Goal: Task Accomplishment & Management: Complete application form

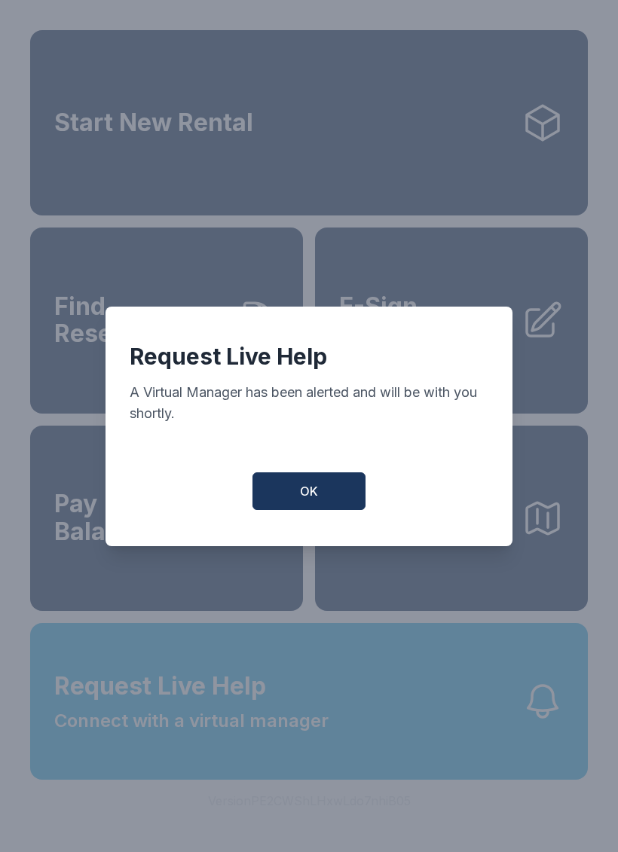
click at [298, 497] on button "OK" at bounding box center [308, 491] width 113 height 38
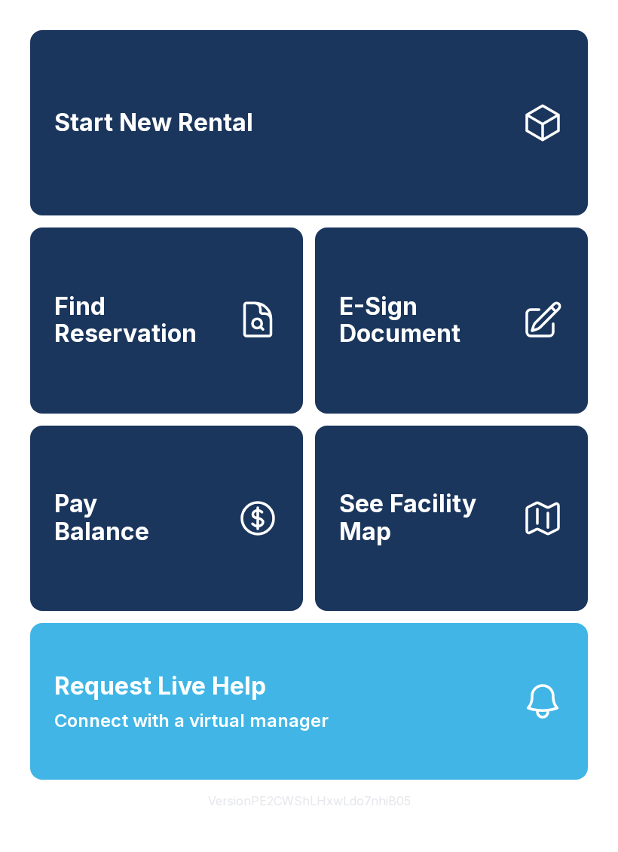
click at [434, 340] on span "E-Sign Document" at bounding box center [424, 320] width 170 height 55
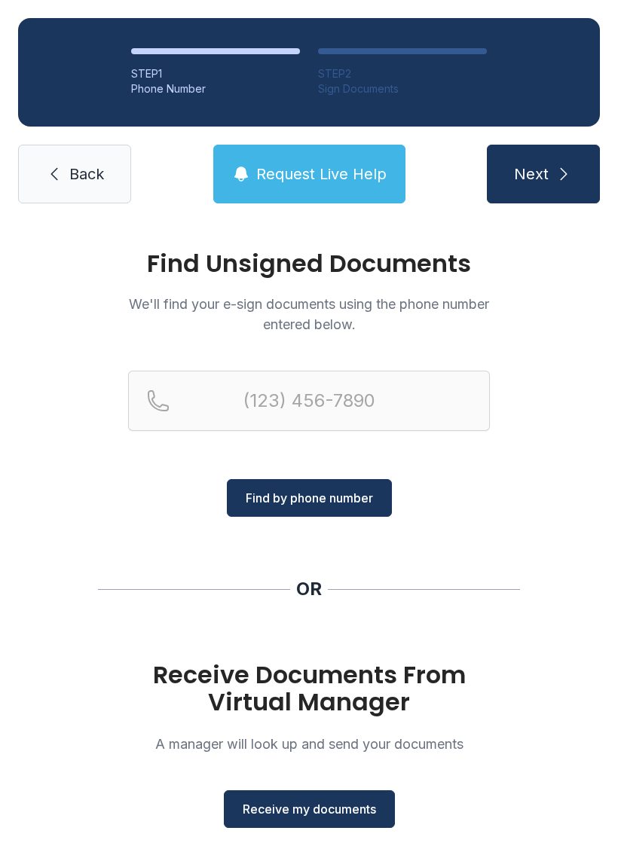
click at [549, 173] on button "Next" at bounding box center [543, 174] width 113 height 59
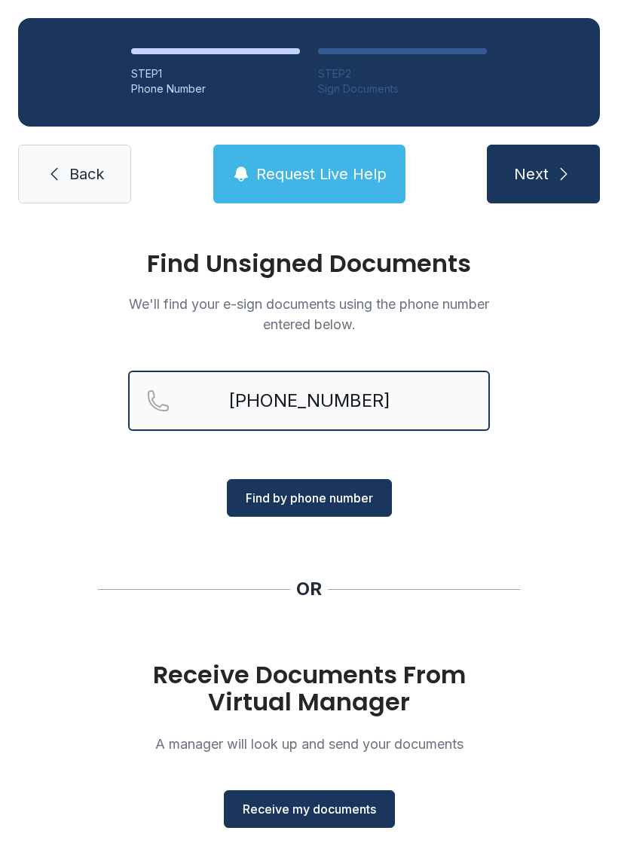
type input "[PHONE_NUMBER]"
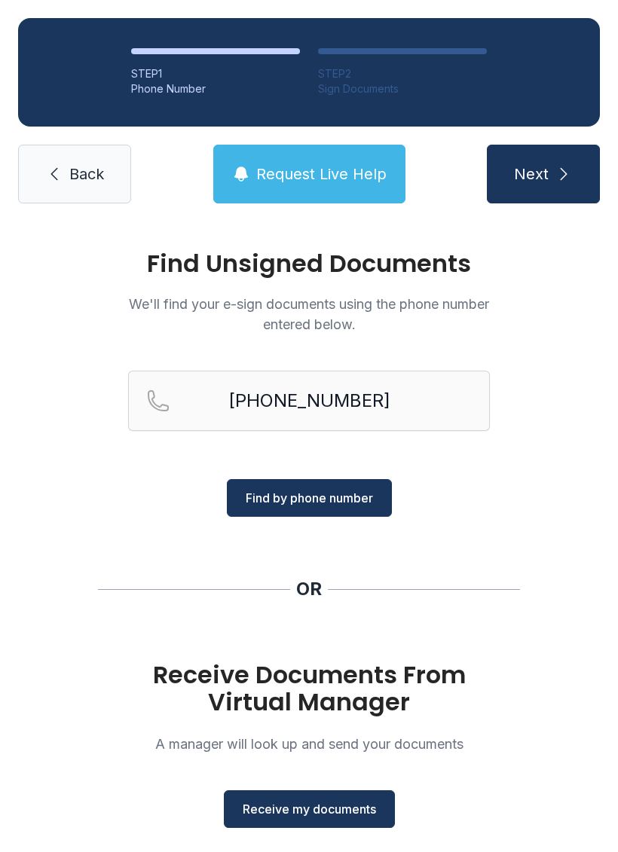
click at [337, 495] on span "Find by phone number" at bounding box center [309, 498] width 127 height 18
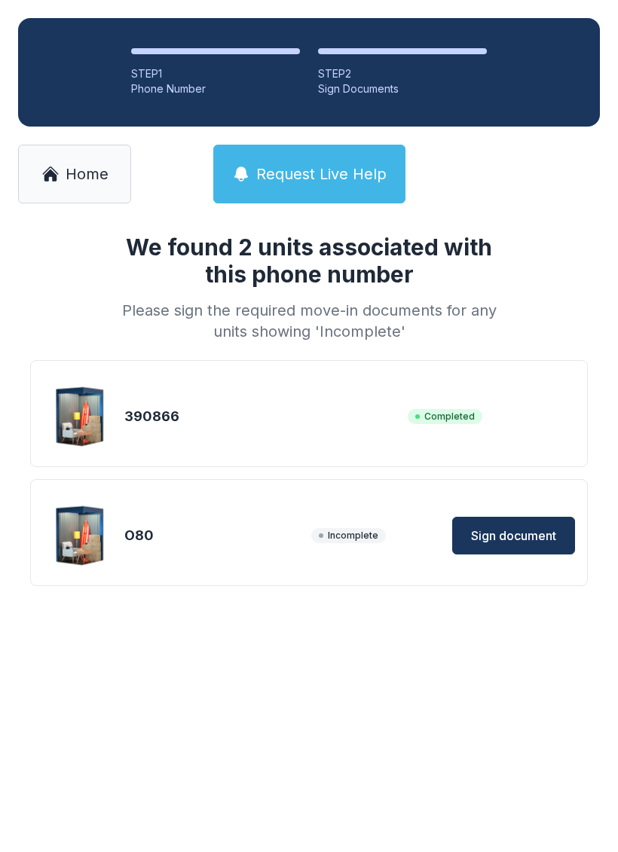
click at [510, 532] on span "Sign document" at bounding box center [513, 536] width 85 height 18
click at [73, 170] on span "Home" at bounding box center [87, 173] width 43 height 21
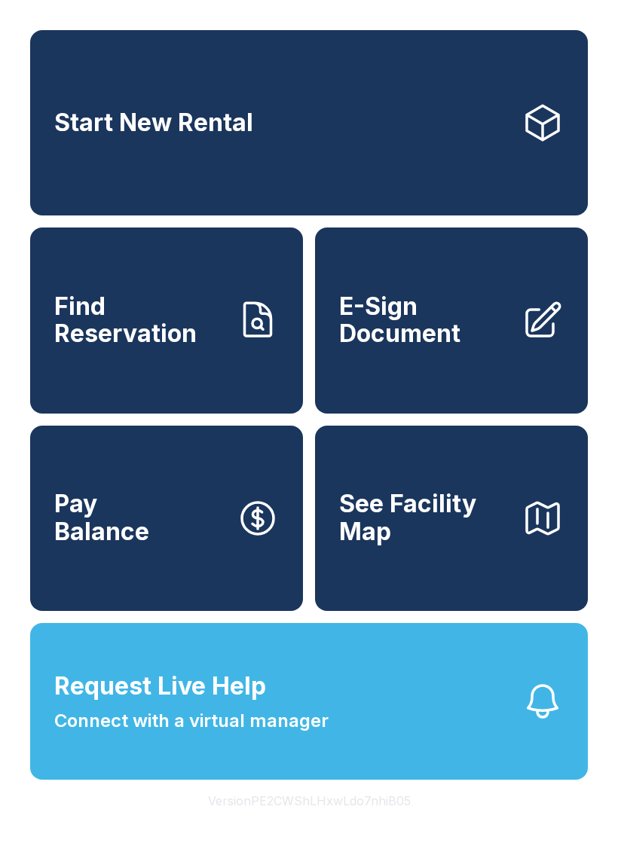
click at [238, 735] on span "Connect with a virtual manager" at bounding box center [191, 720] width 274 height 27
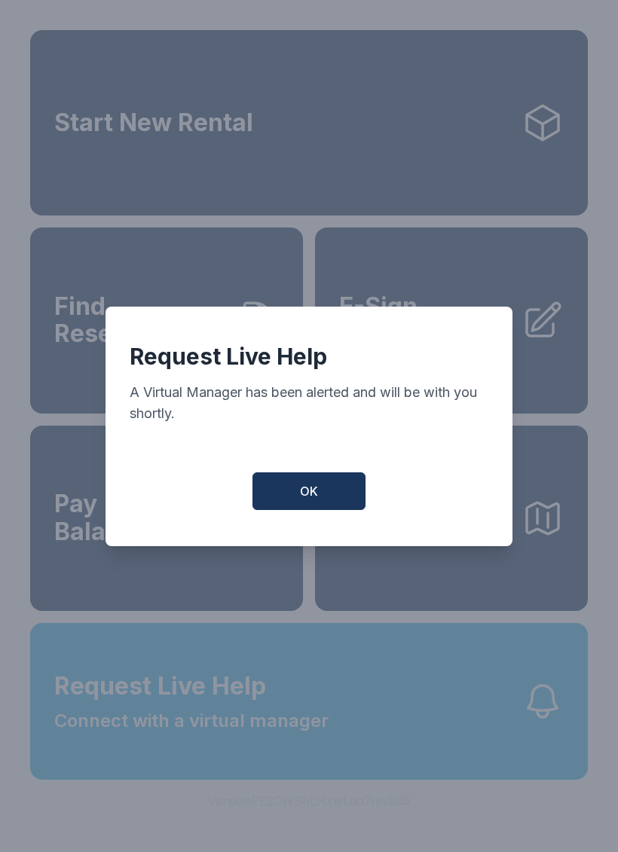
click at [284, 497] on button "OK" at bounding box center [308, 491] width 113 height 38
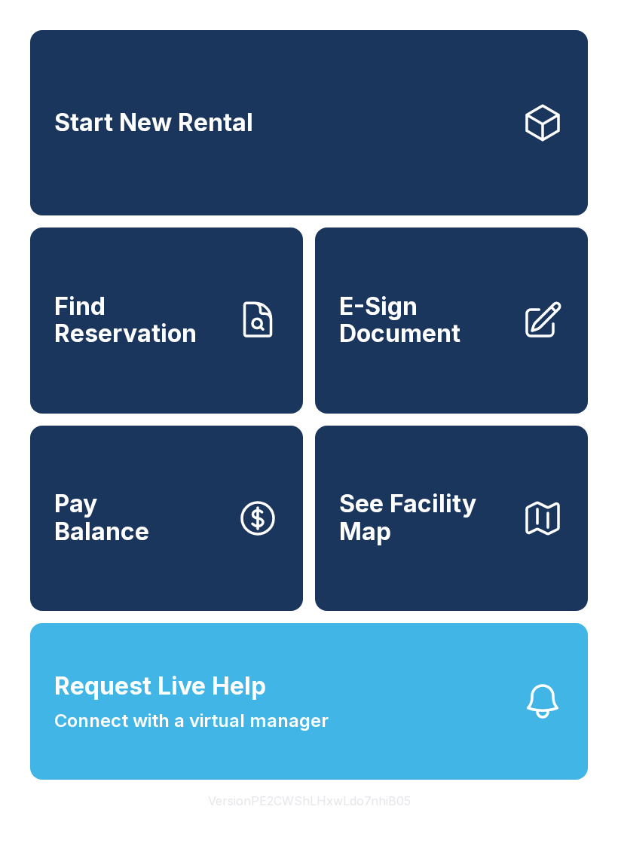
click at [432, 342] on span "E-Sign Document" at bounding box center [424, 320] width 170 height 55
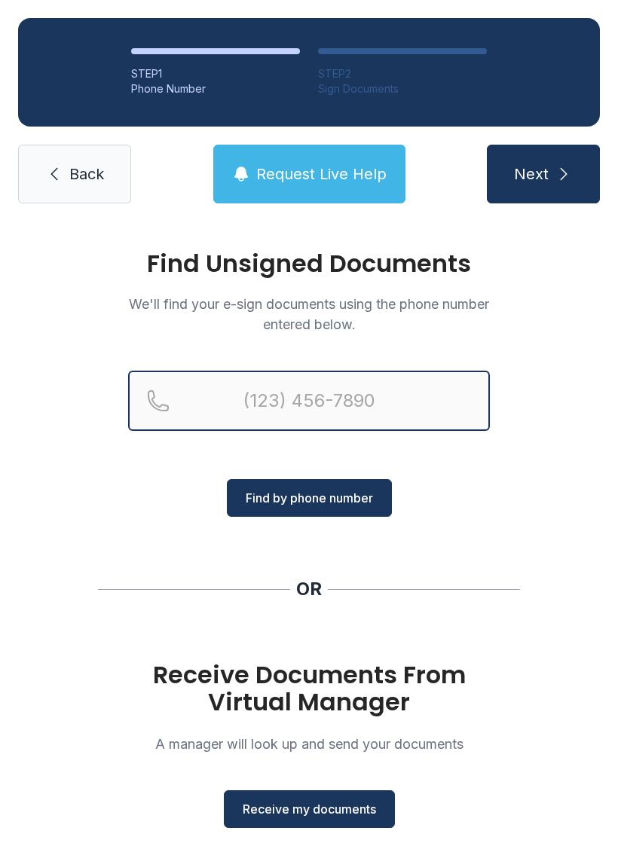
click at [265, 399] on input "Reservation phone number" at bounding box center [309, 401] width 362 height 60
type input "[PHONE_NUMBER]"
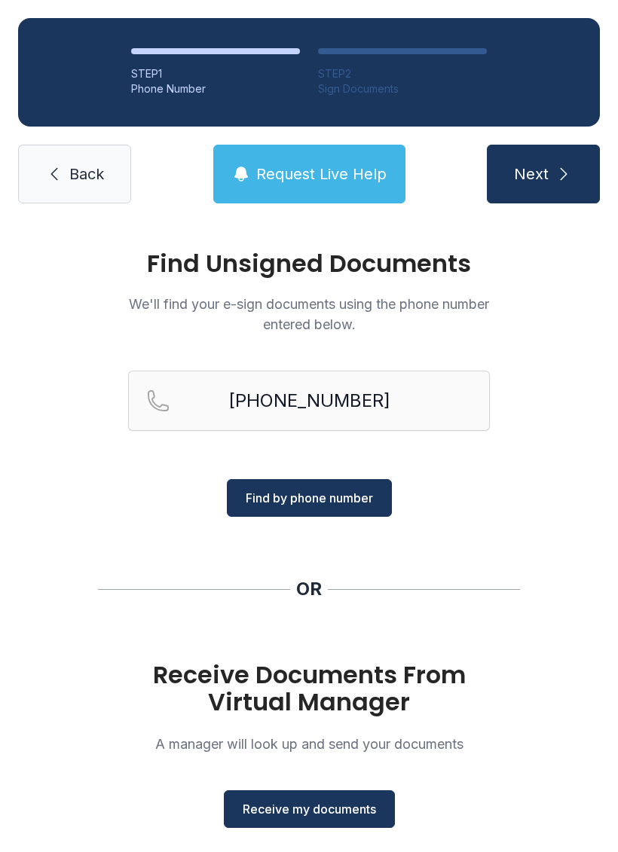
click at [308, 504] on span "Find by phone number" at bounding box center [309, 498] width 127 height 18
click at [321, 802] on span "Receive my documents" at bounding box center [309, 809] width 133 height 18
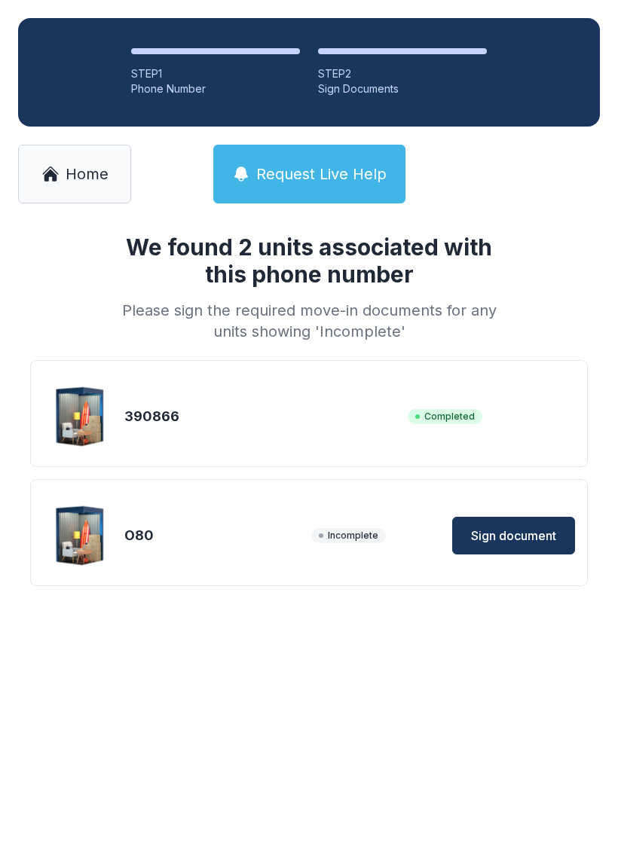
click at [509, 529] on span "Sign document" at bounding box center [513, 536] width 85 height 18
click at [76, 173] on span "Home" at bounding box center [87, 173] width 43 height 21
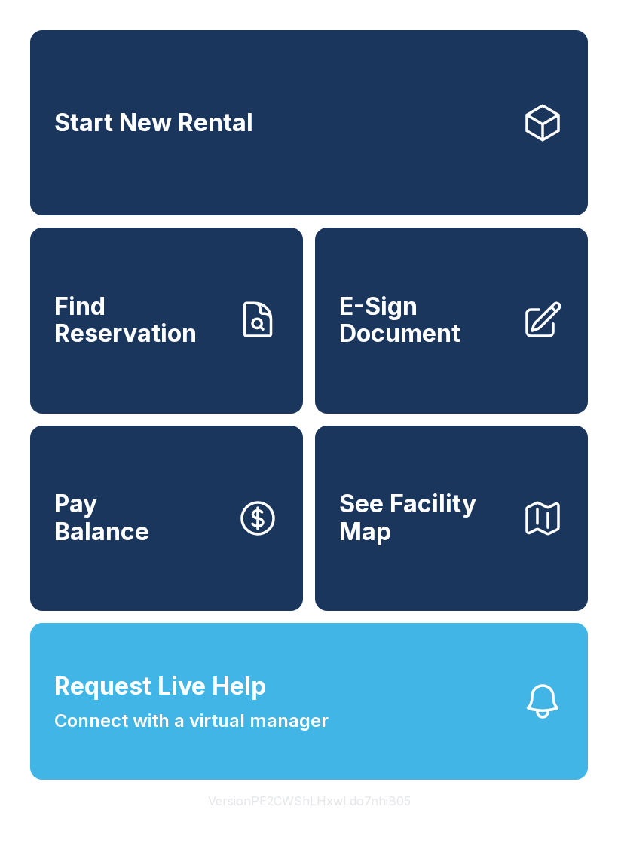
click at [374, 739] on button "Request Live Help Connect with a virtual manager" at bounding box center [309, 701] width 558 height 157
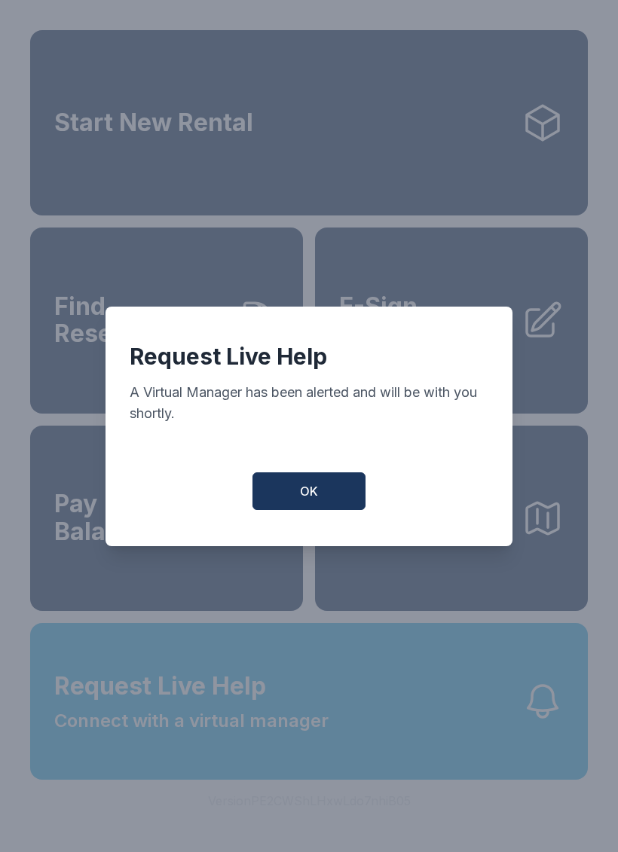
click at [297, 482] on button "OK" at bounding box center [308, 491] width 113 height 38
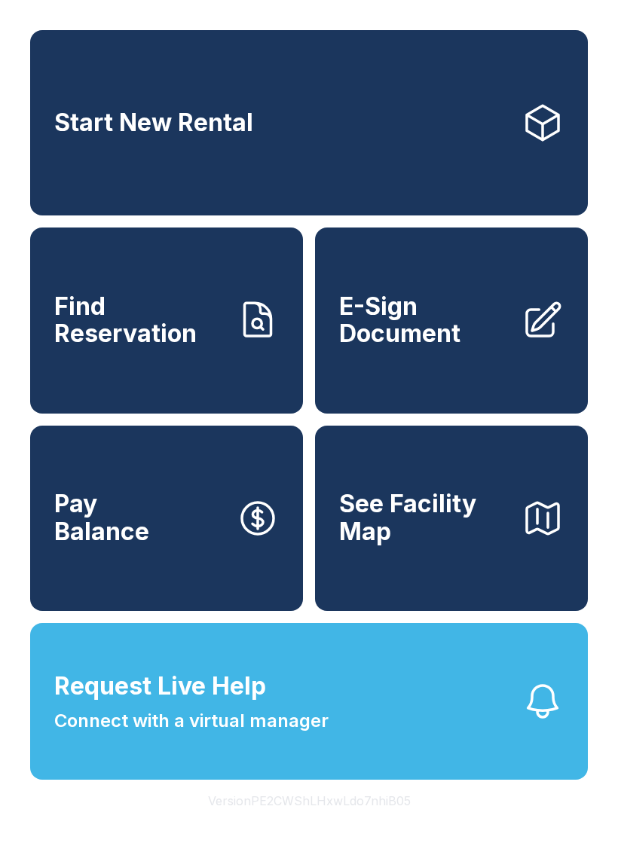
click at [281, 735] on span "Connect with a virtual manager" at bounding box center [191, 720] width 274 height 27
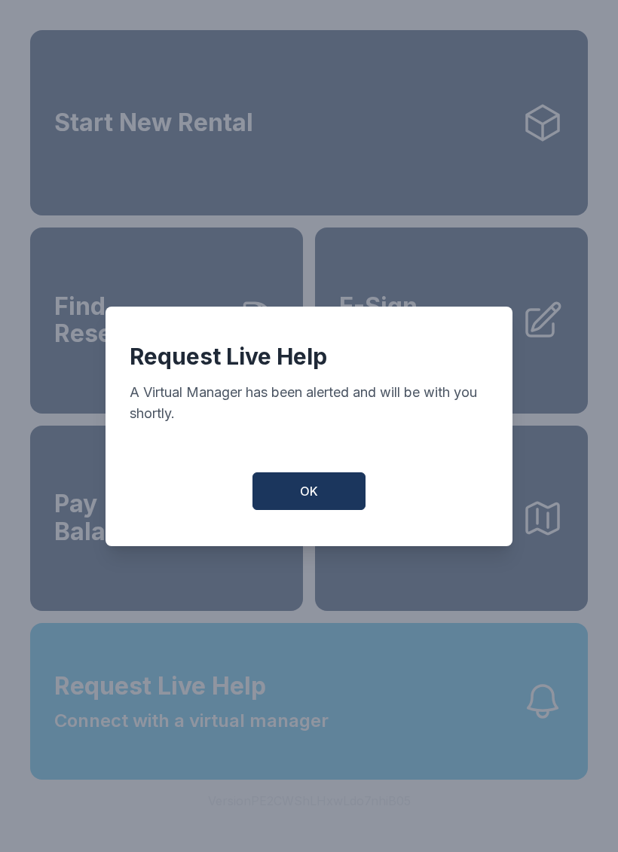
click at [298, 501] on button "OK" at bounding box center [308, 491] width 113 height 38
